Goal: Transaction & Acquisition: Purchase product/service

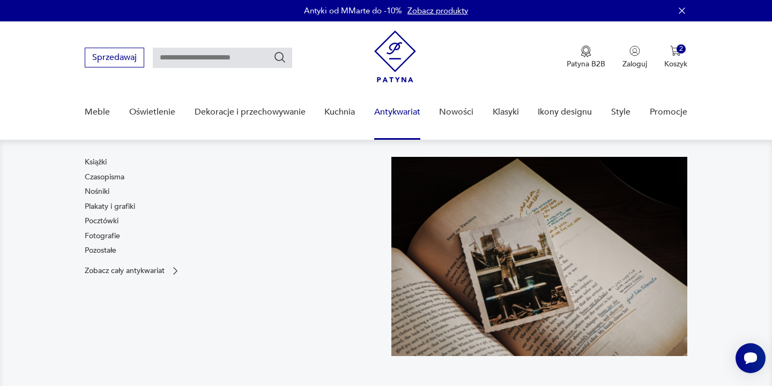
click at [397, 113] on link "Antykwariat" at bounding box center [397, 112] width 46 height 41
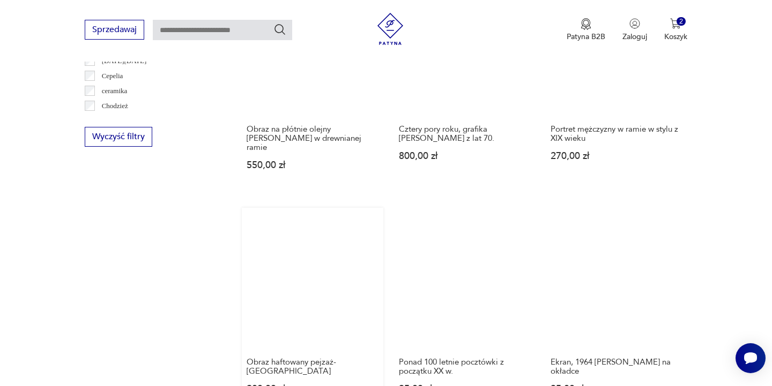
scroll to position [949, 0]
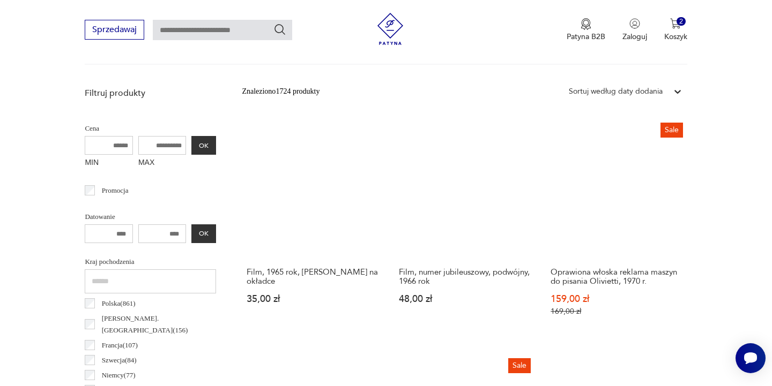
scroll to position [343, 0]
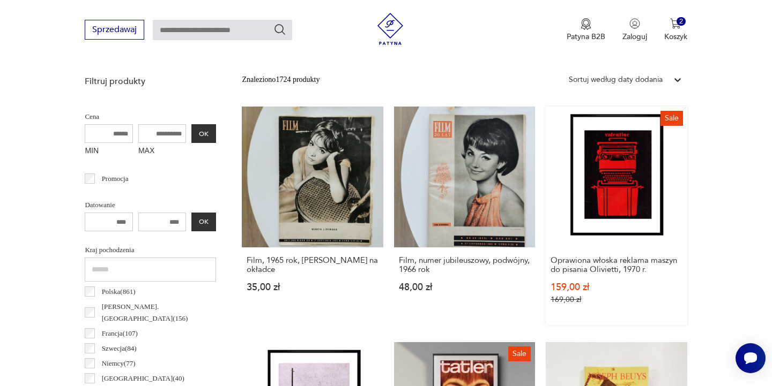
click at [546, 170] on link "Sale Oprawiona włoska reklama maszyn do pisania Olivietti, 1970 r. 159,00 zł 16…" at bounding box center [616, 216] width 141 height 219
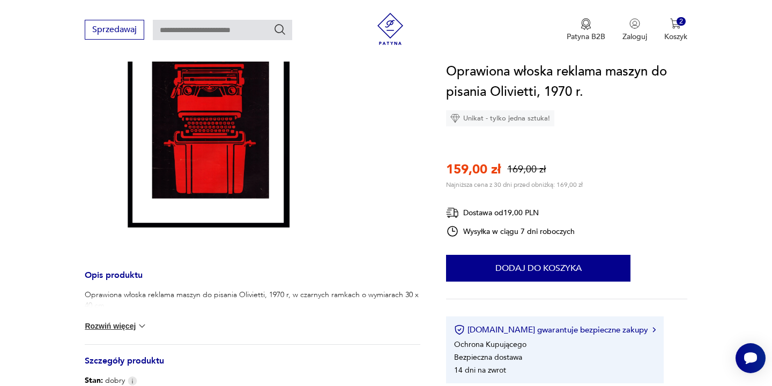
scroll to position [186, 0]
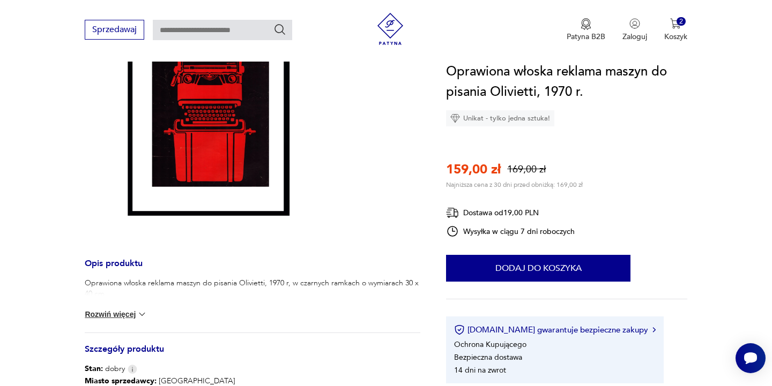
click at [138, 317] on img at bounding box center [142, 314] width 11 height 11
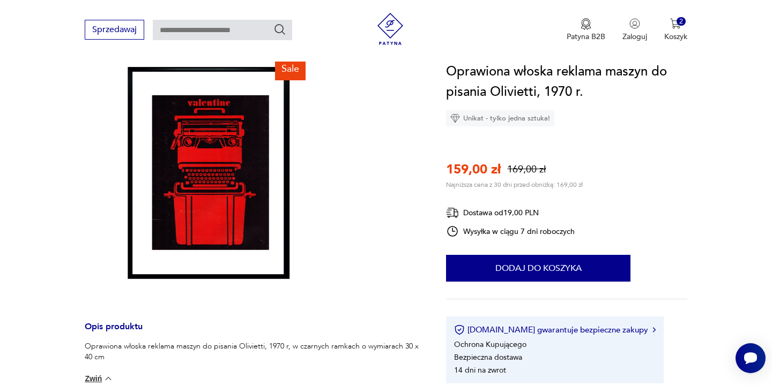
scroll to position [112, 0]
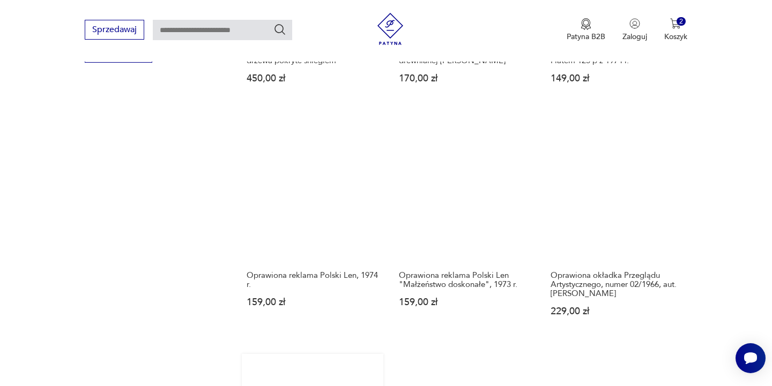
scroll to position [1065, 0]
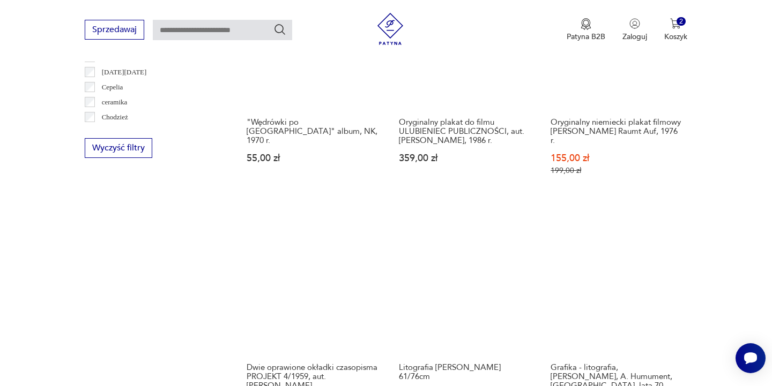
scroll to position [950, 0]
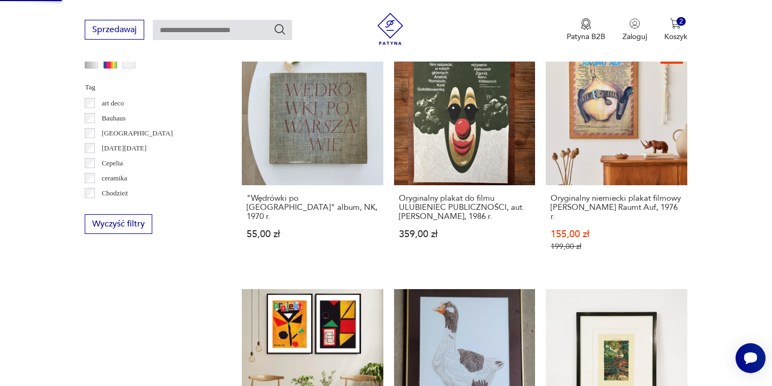
scroll to position [65, 0]
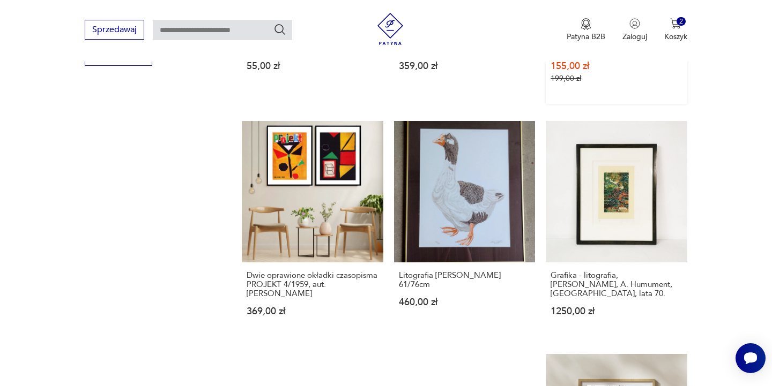
scroll to position [1032, 0]
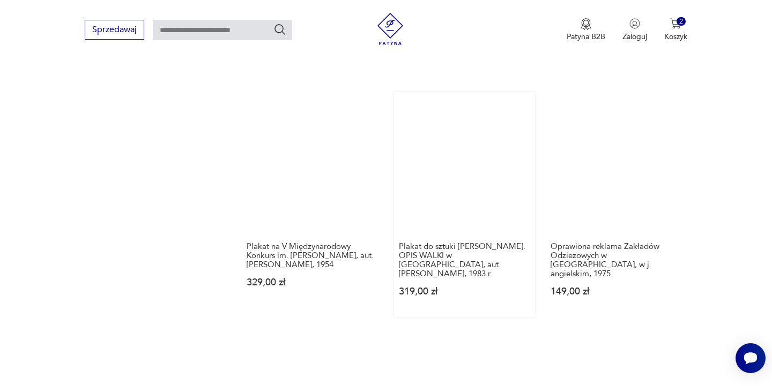
scroll to position [1088, 0]
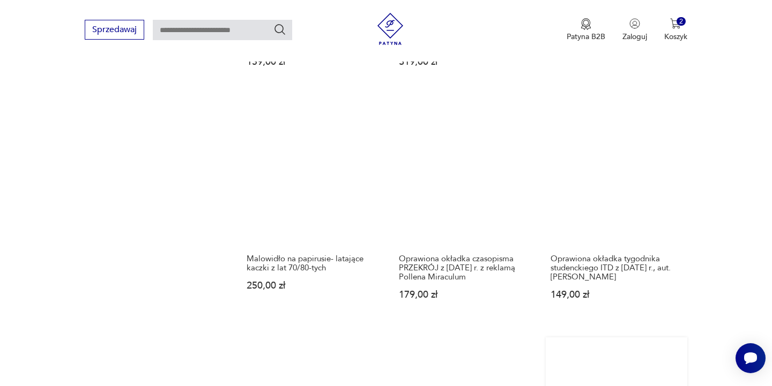
scroll to position [1050, 0]
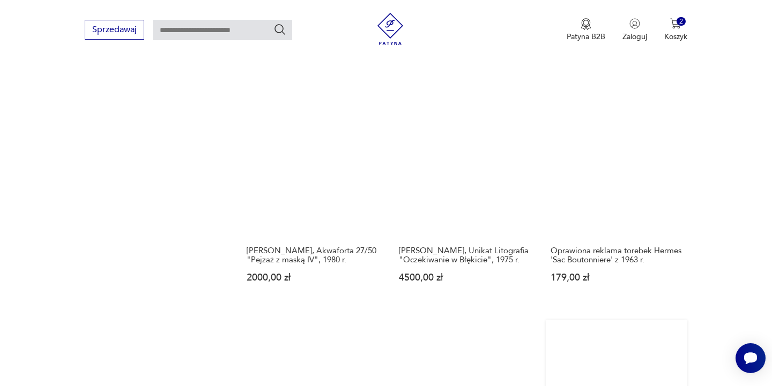
scroll to position [1090, 0]
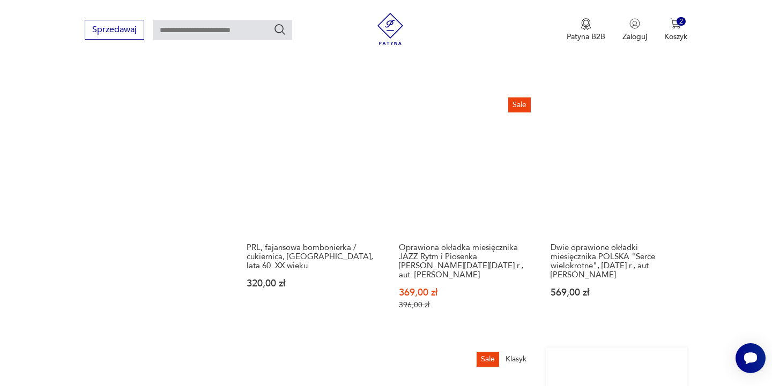
scroll to position [1062, 0]
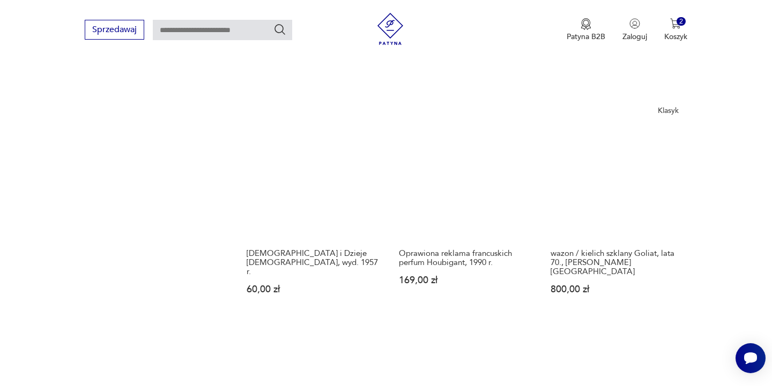
scroll to position [1089, 0]
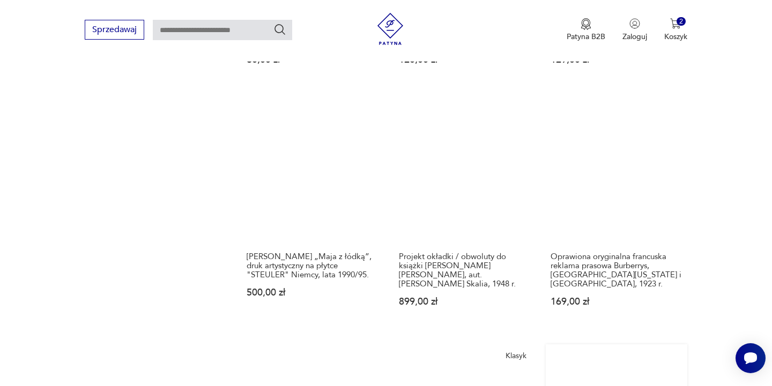
scroll to position [1042, 0]
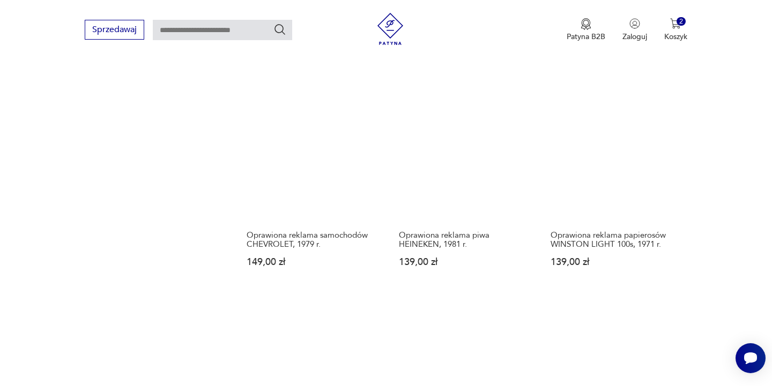
scroll to position [1072, 1]
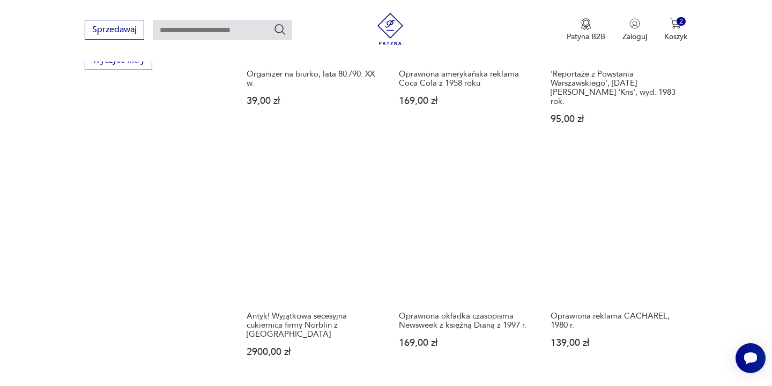
scroll to position [1021, 0]
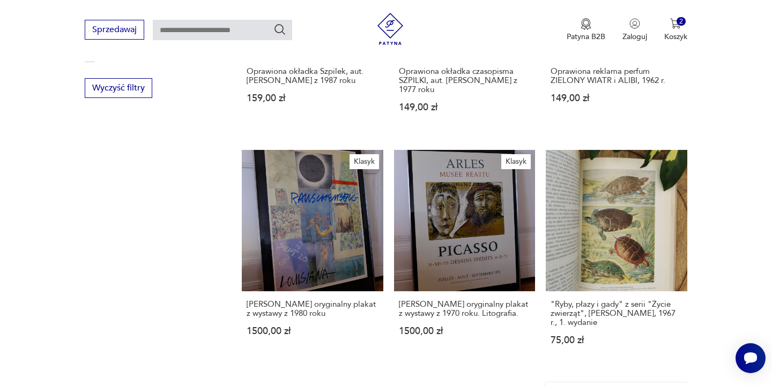
scroll to position [999, 0]
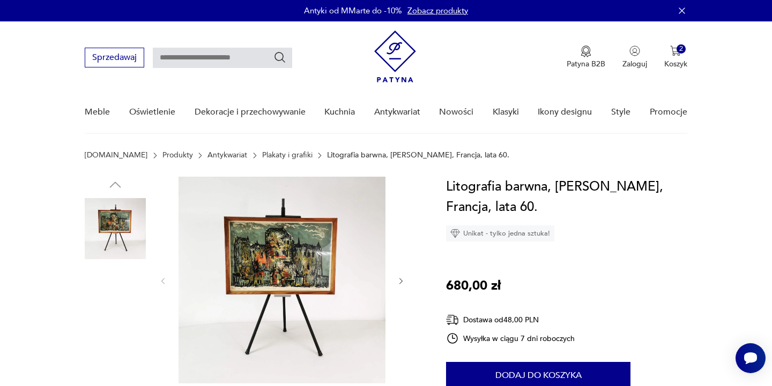
click at [305, 236] on img at bounding box center [281, 280] width 207 height 207
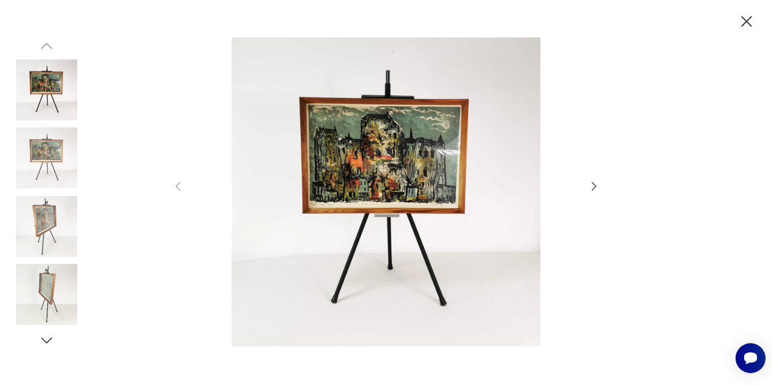
click at [54, 219] on img at bounding box center [46, 226] width 61 height 61
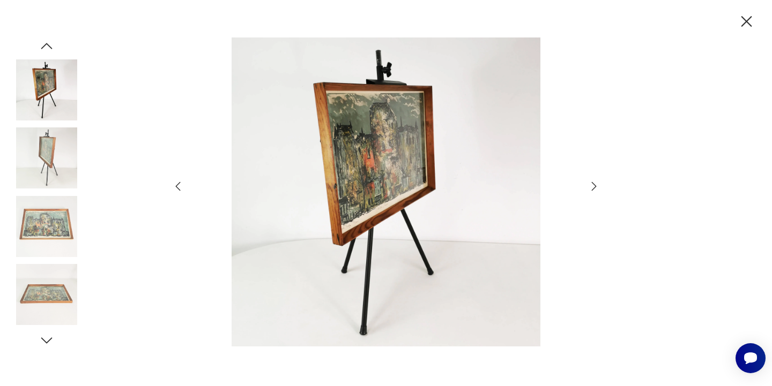
click at [49, 298] on img at bounding box center [46, 294] width 61 height 61
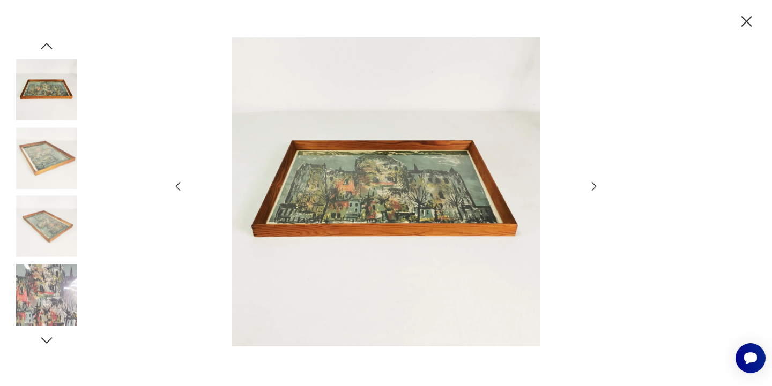
click at [44, 226] on img at bounding box center [46, 226] width 61 height 61
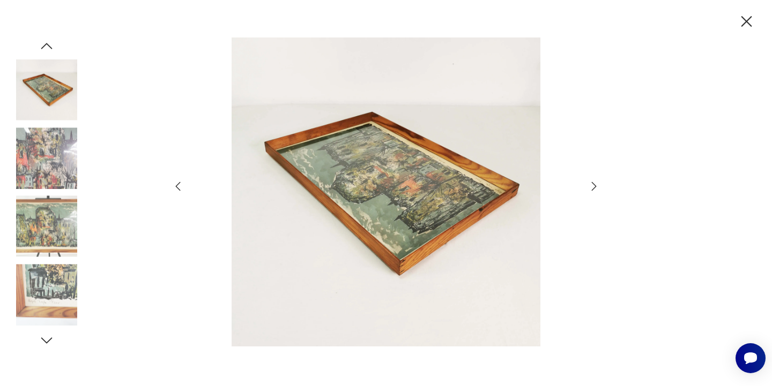
click at [592, 188] on icon "button" at bounding box center [593, 186] width 13 height 13
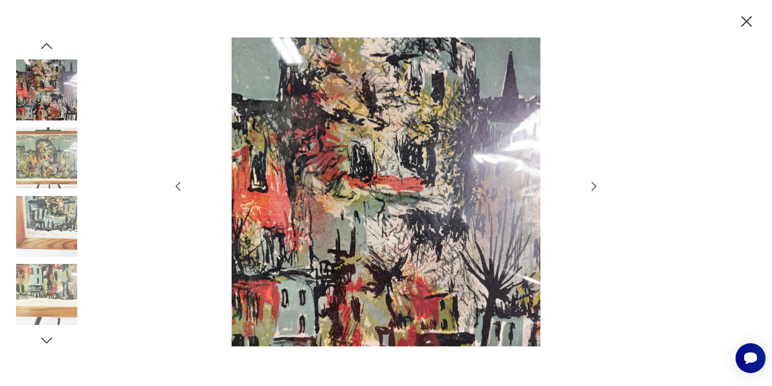
click at [592, 188] on icon "button" at bounding box center [593, 186] width 13 height 13
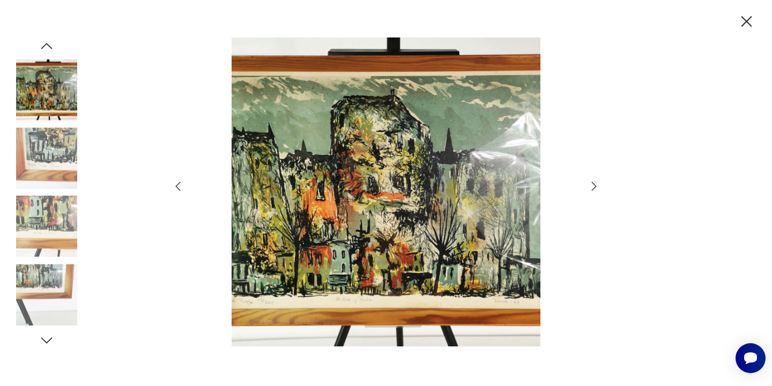
click at [592, 188] on icon "button" at bounding box center [593, 186] width 13 height 13
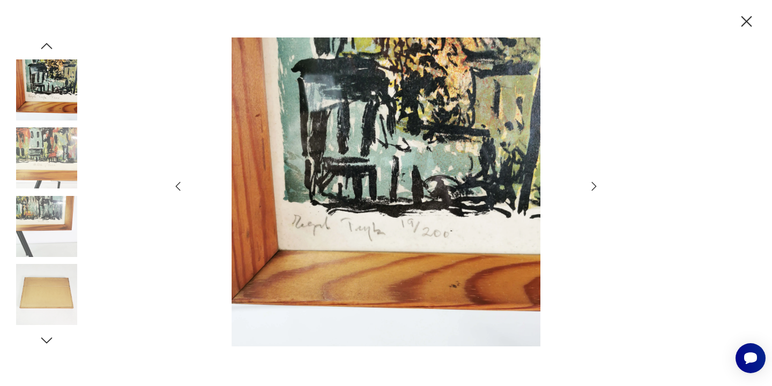
click at [592, 188] on icon "button" at bounding box center [593, 186] width 13 height 13
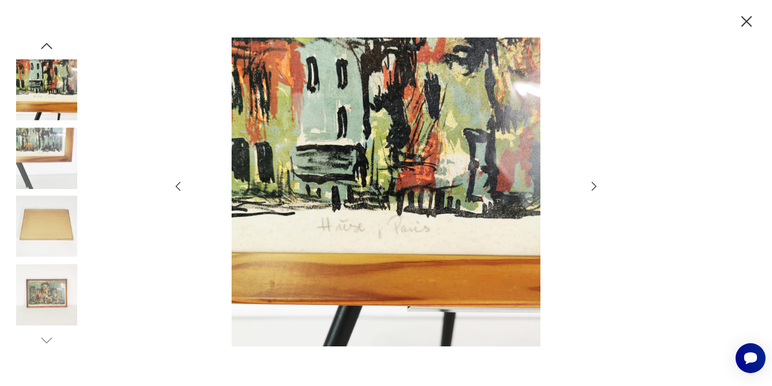
click at [592, 188] on icon "button" at bounding box center [593, 186] width 13 height 13
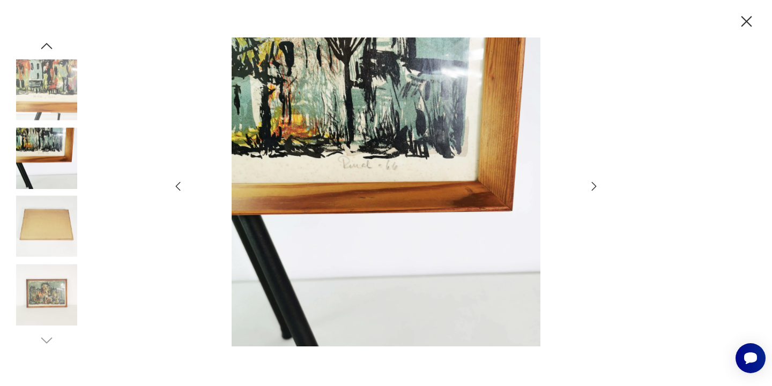
click at [592, 188] on icon "button" at bounding box center [593, 186] width 13 height 13
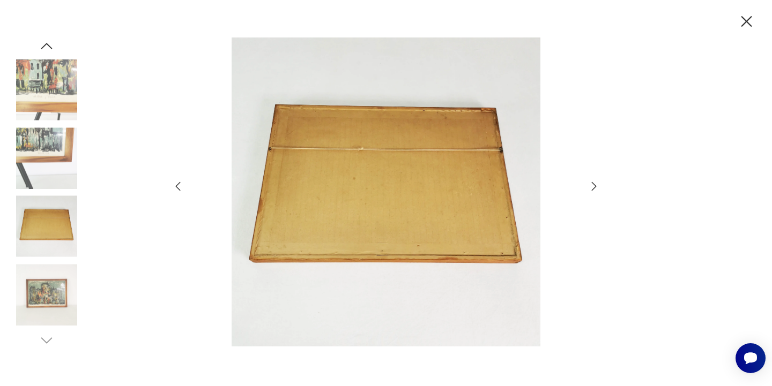
click at [592, 188] on icon "button" at bounding box center [593, 186] width 13 height 13
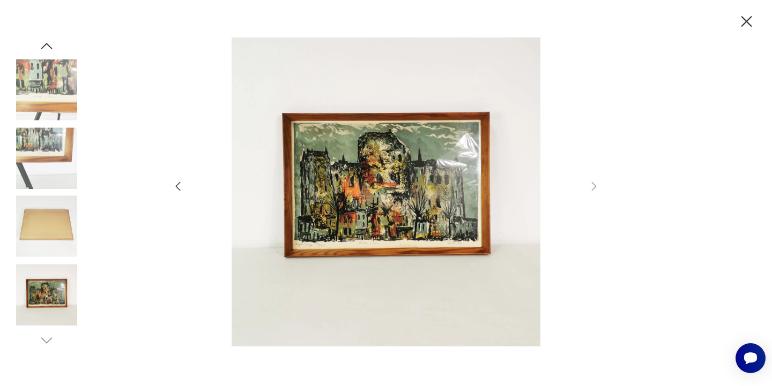
click at [745, 24] on icon "button" at bounding box center [746, 21] width 11 height 11
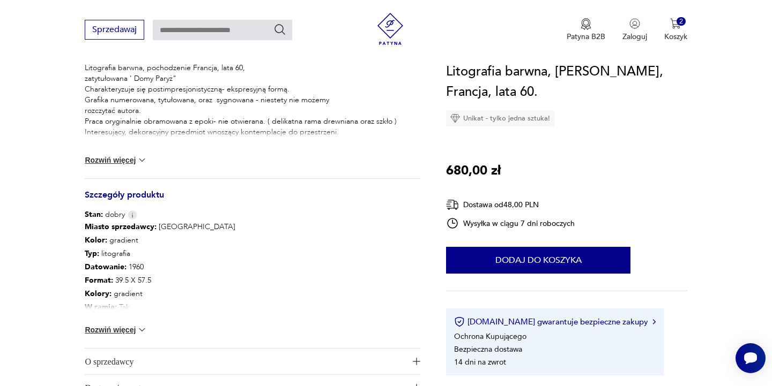
scroll to position [465, 0]
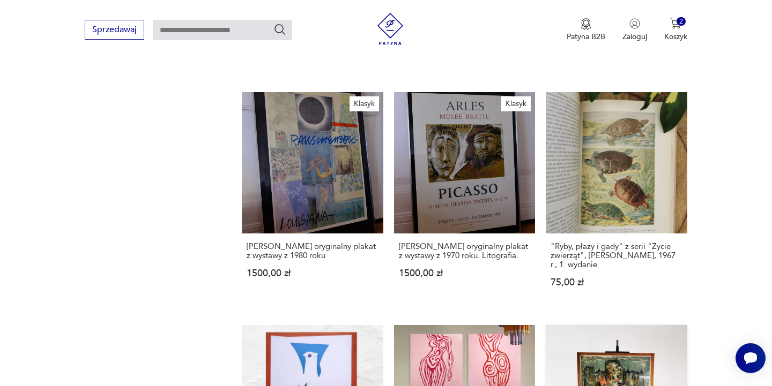
scroll to position [1061, 0]
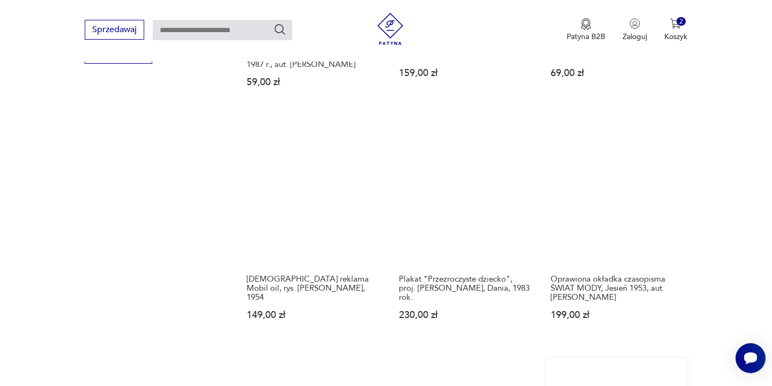
scroll to position [1033, 1]
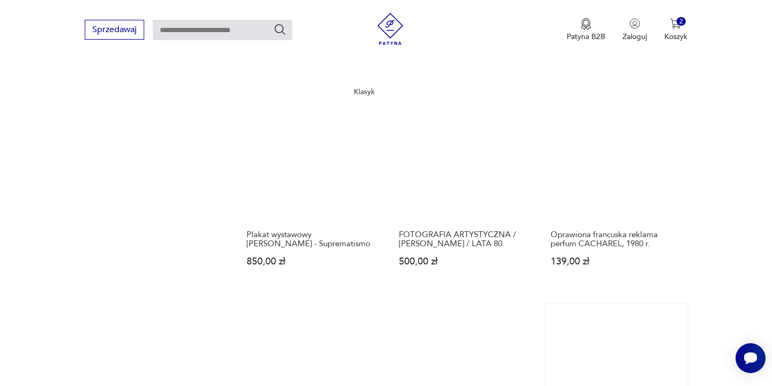
scroll to position [1087, 0]
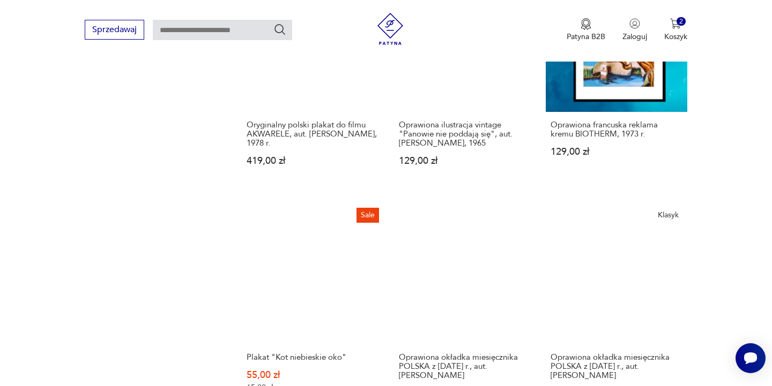
scroll to position [1182, 0]
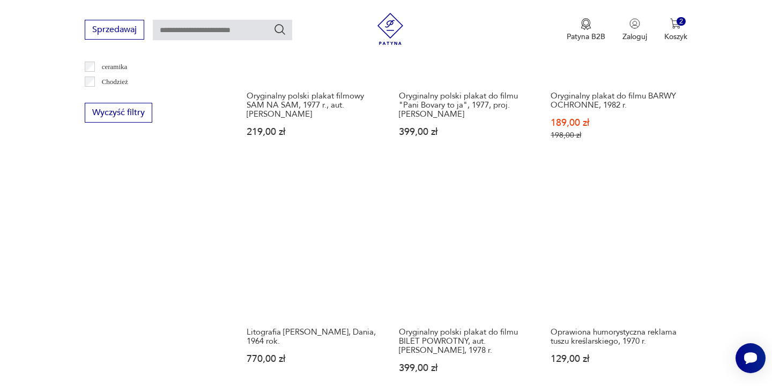
scroll to position [974, 0]
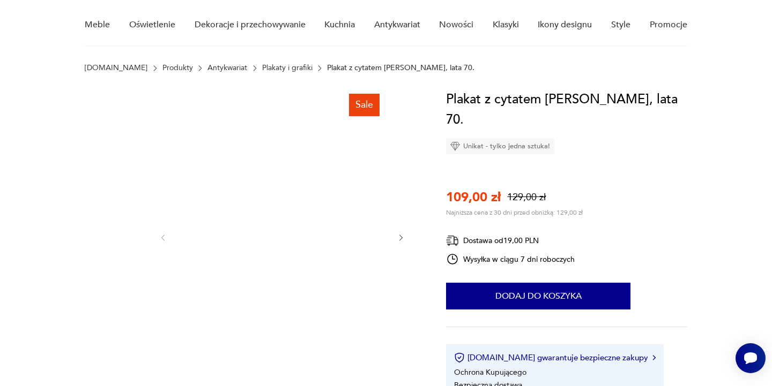
scroll to position [85, 0]
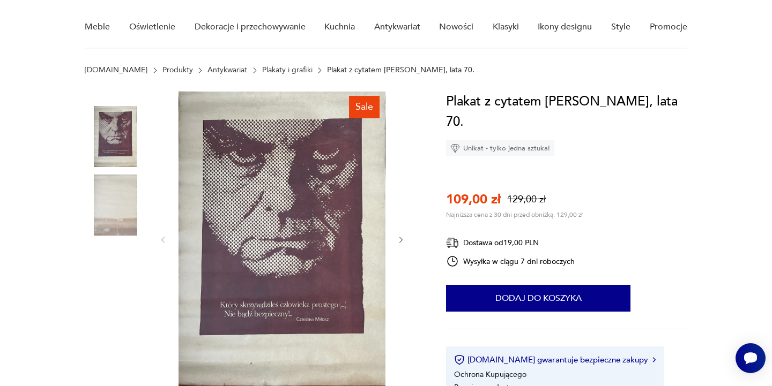
click at [116, 201] on img at bounding box center [115, 205] width 61 height 61
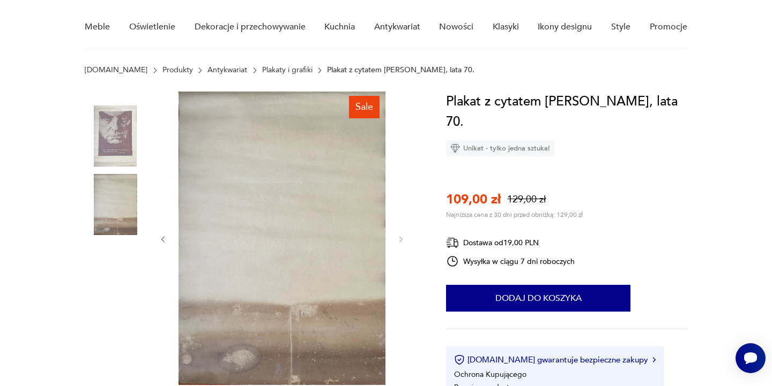
click at [126, 135] on img at bounding box center [115, 136] width 61 height 61
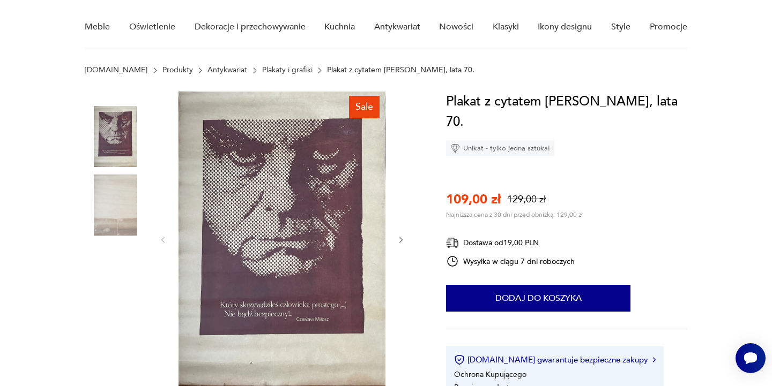
click at [262, 202] on img at bounding box center [281, 239] width 207 height 295
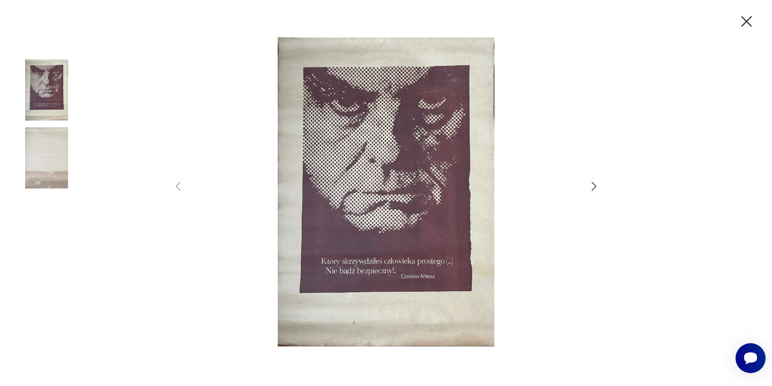
click at [593, 185] on icon "button" at bounding box center [593, 186] width 13 height 13
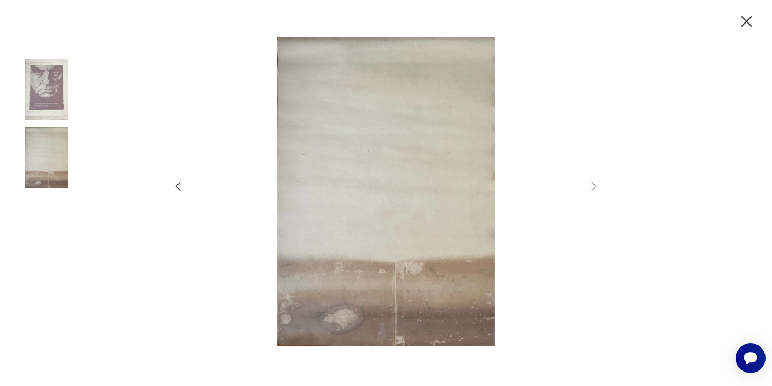
click at [590, 188] on icon "button" at bounding box center [593, 186] width 13 height 13
click at [178, 184] on icon "button" at bounding box center [178, 186] width 5 height 9
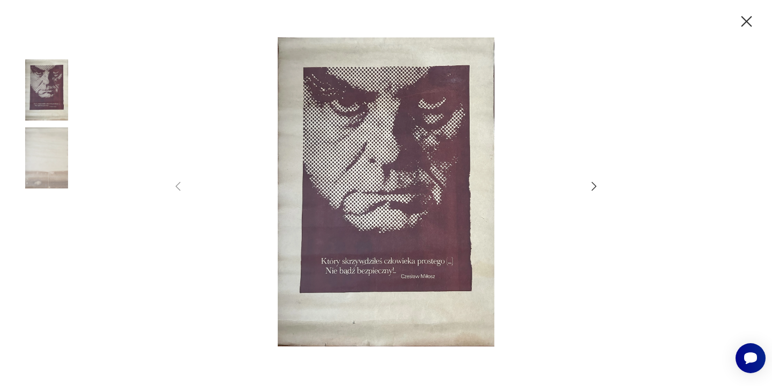
click at [745, 21] on icon "button" at bounding box center [746, 21] width 19 height 19
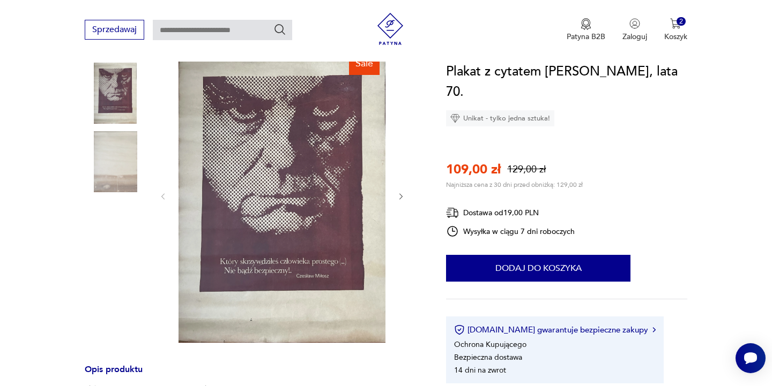
scroll to position [130, 0]
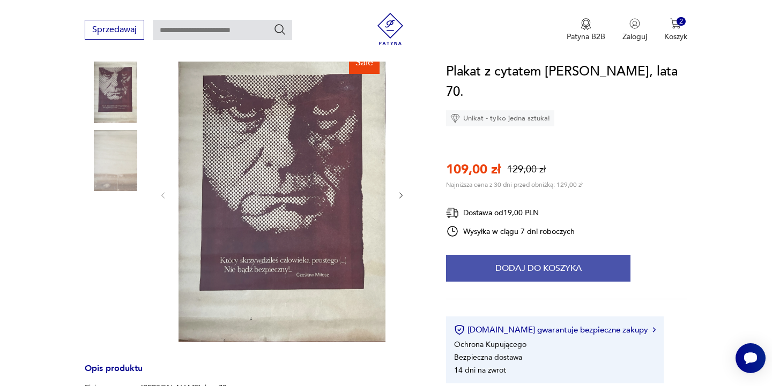
click at [542, 265] on button "Dodaj do koszyka" at bounding box center [538, 268] width 184 height 27
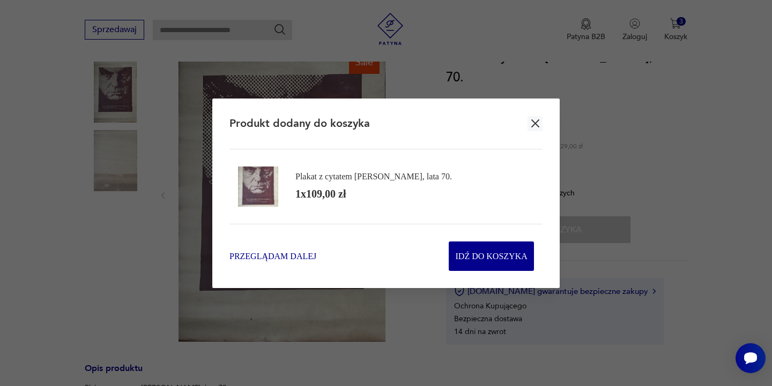
click at [296, 252] on span "Przeglądam dalej" at bounding box center [272, 256] width 87 height 12
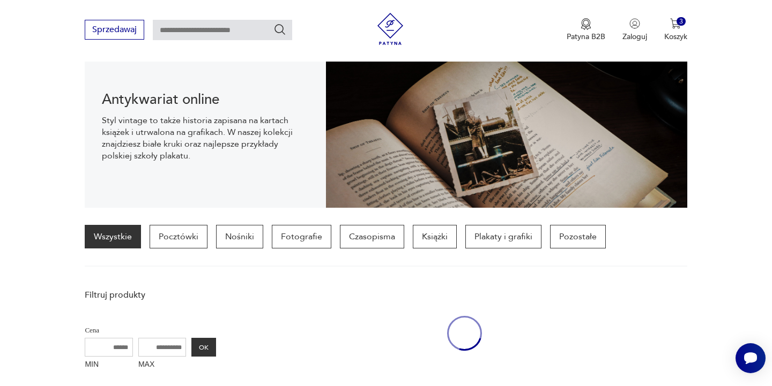
scroll to position [974, 0]
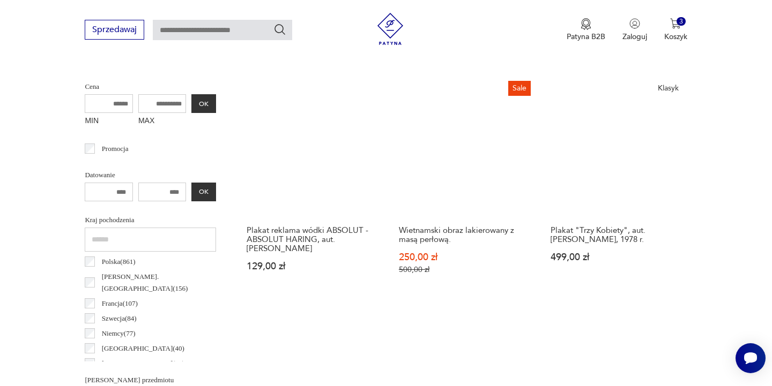
scroll to position [378, 0]
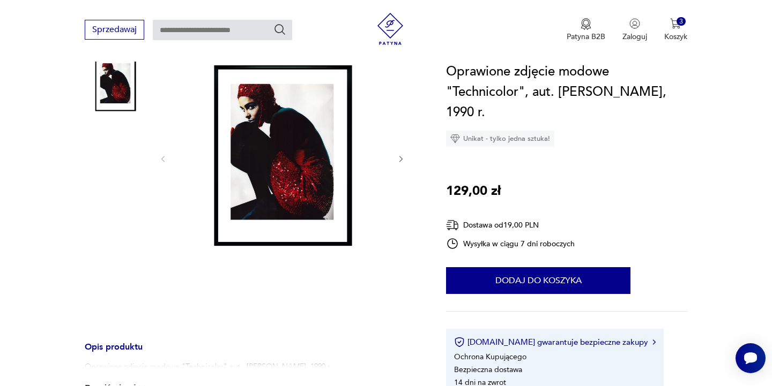
scroll to position [114, 0]
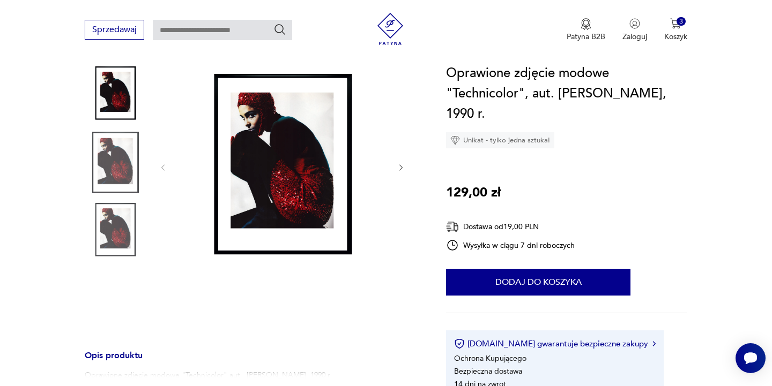
click at [315, 150] on img at bounding box center [281, 166] width 207 height 207
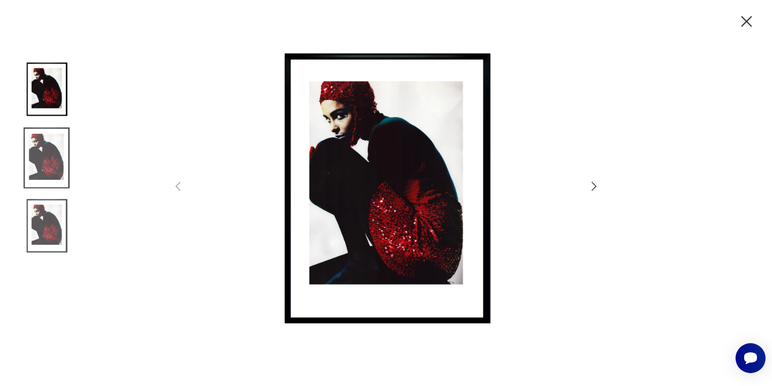
click at [592, 187] on icon "button" at bounding box center [593, 186] width 13 height 13
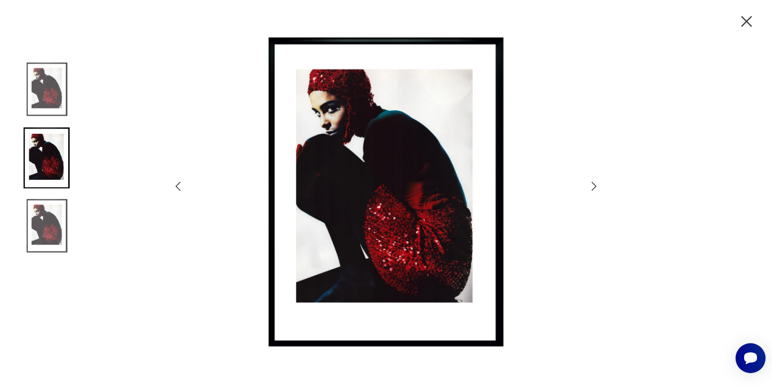
click at [592, 187] on icon "button" at bounding box center [593, 186] width 13 height 13
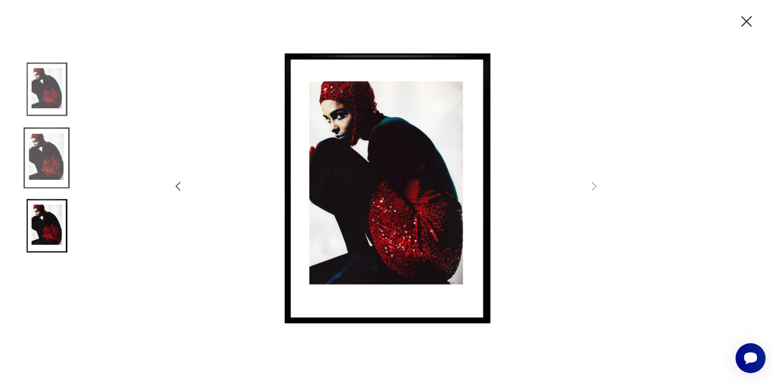
click at [592, 187] on icon "button" at bounding box center [593, 186] width 13 height 13
click at [745, 18] on icon "button" at bounding box center [746, 21] width 19 height 19
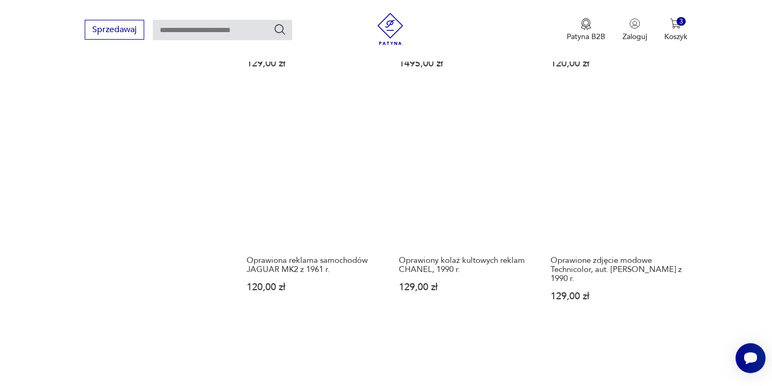
scroll to position [1057, 0]
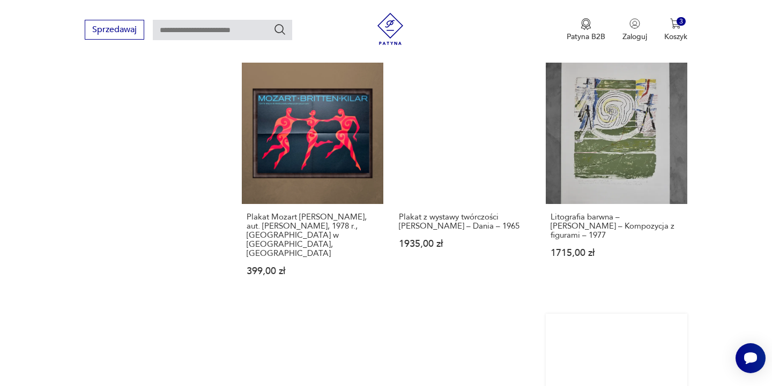
scroll to position [1143, 0]
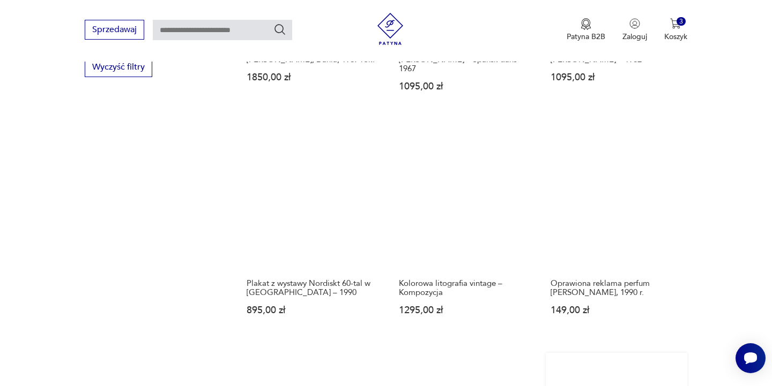
scroll to position [1022, 0]
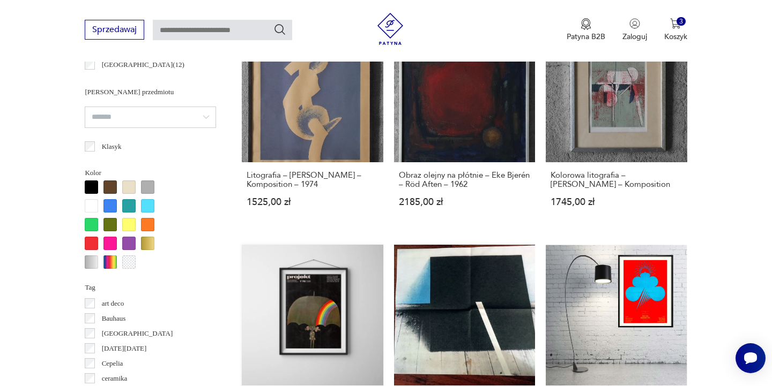
scroll to position [671, 0]
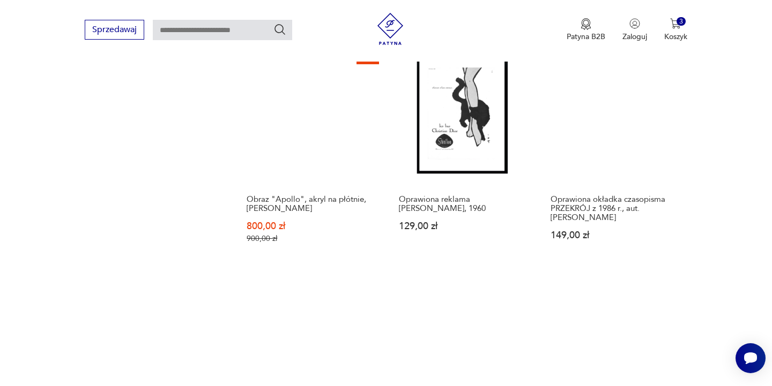
scroll to position [1097, 0]
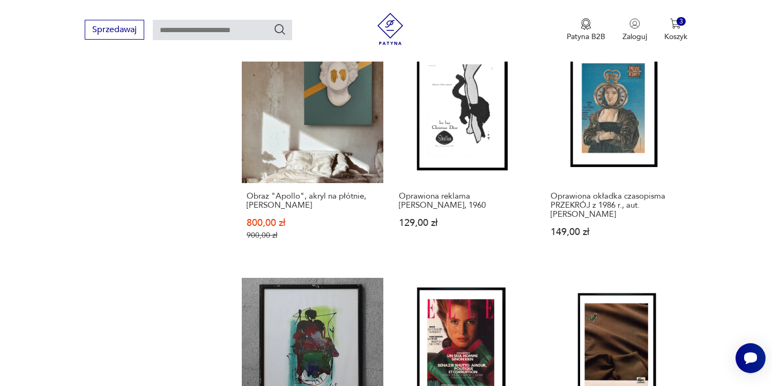
click at [664, 0] on div "Sprzedawaj Patyna B2B Zaloguj 3 Koszyk Twój koszyk ( 3 ) Wolnostojące biurko pa…" at bounding box center [386, 31] width 772 height 62
